Goal: Task Accomplishment & Management: Complete application form

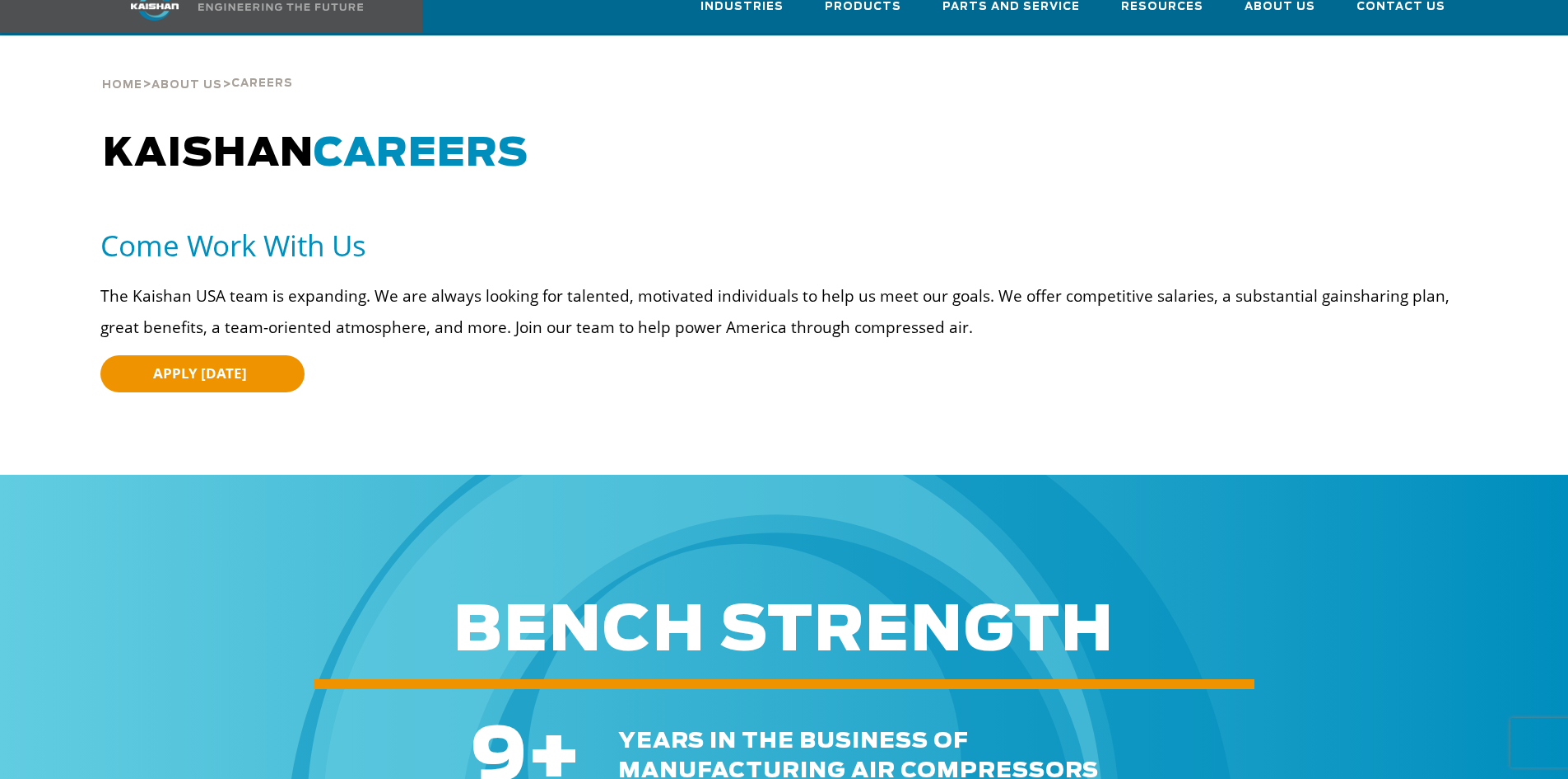
scroll to position [82, 0]
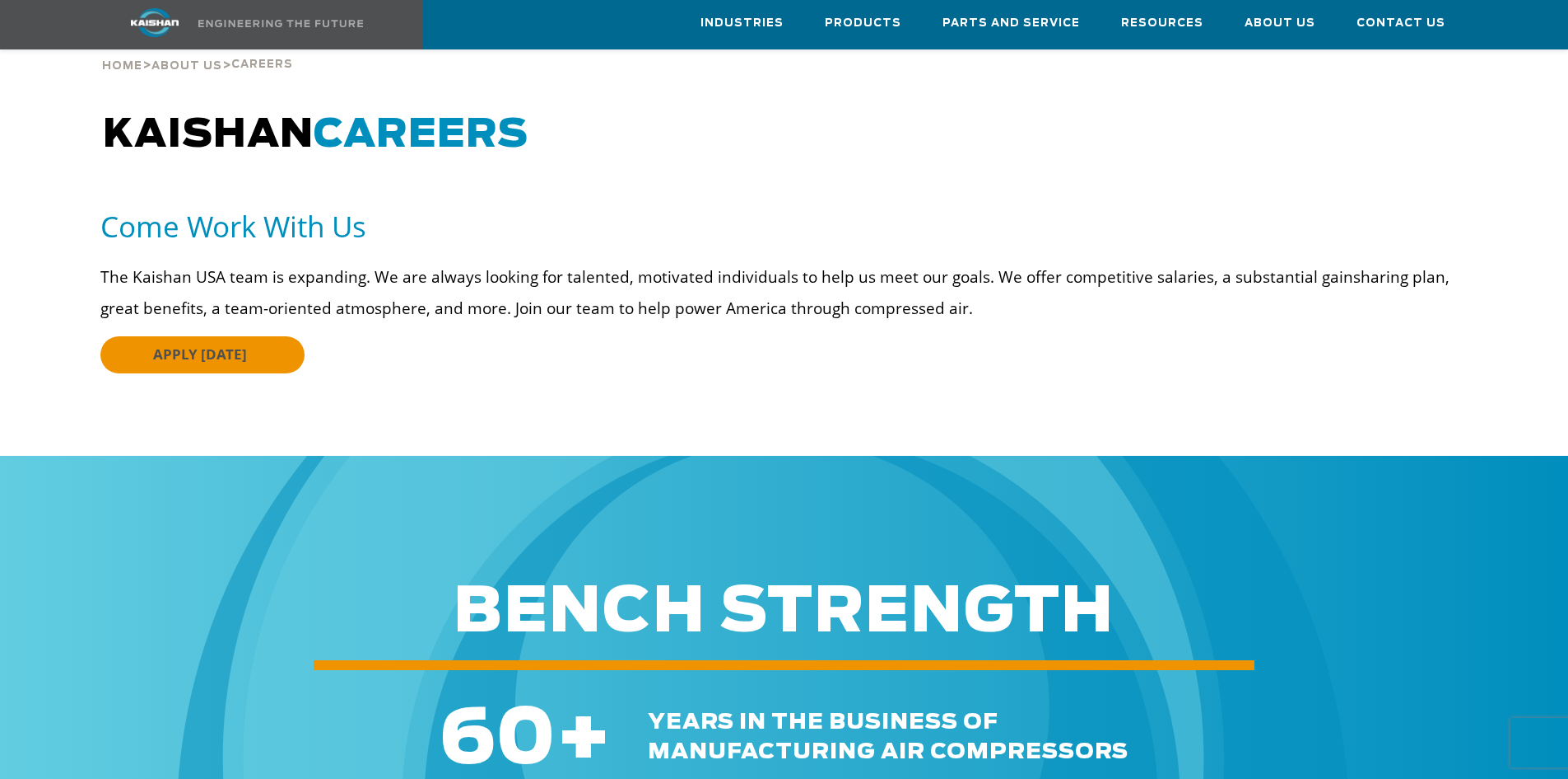
click at [203, 339] on link "APPLY [DATE]" at bounding box center [203, 354] width 204 height 37
click at [1263, 68] on span "Careers" at bounding box center [1276, 73] width 62 height 28
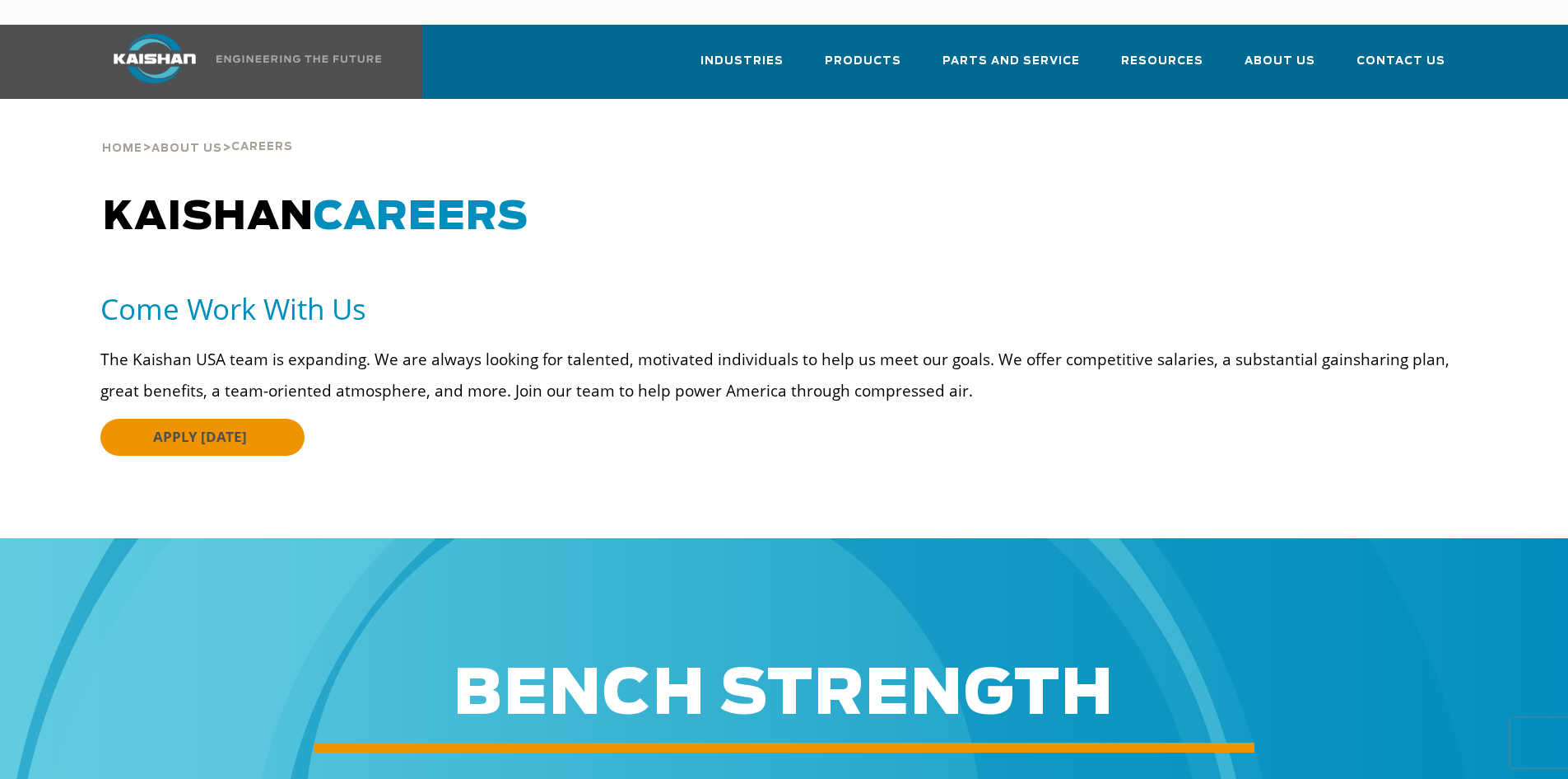
click at [208, 427] on span "APPLY [DATE]" at bounding box center [200, 436] width 94 height 19
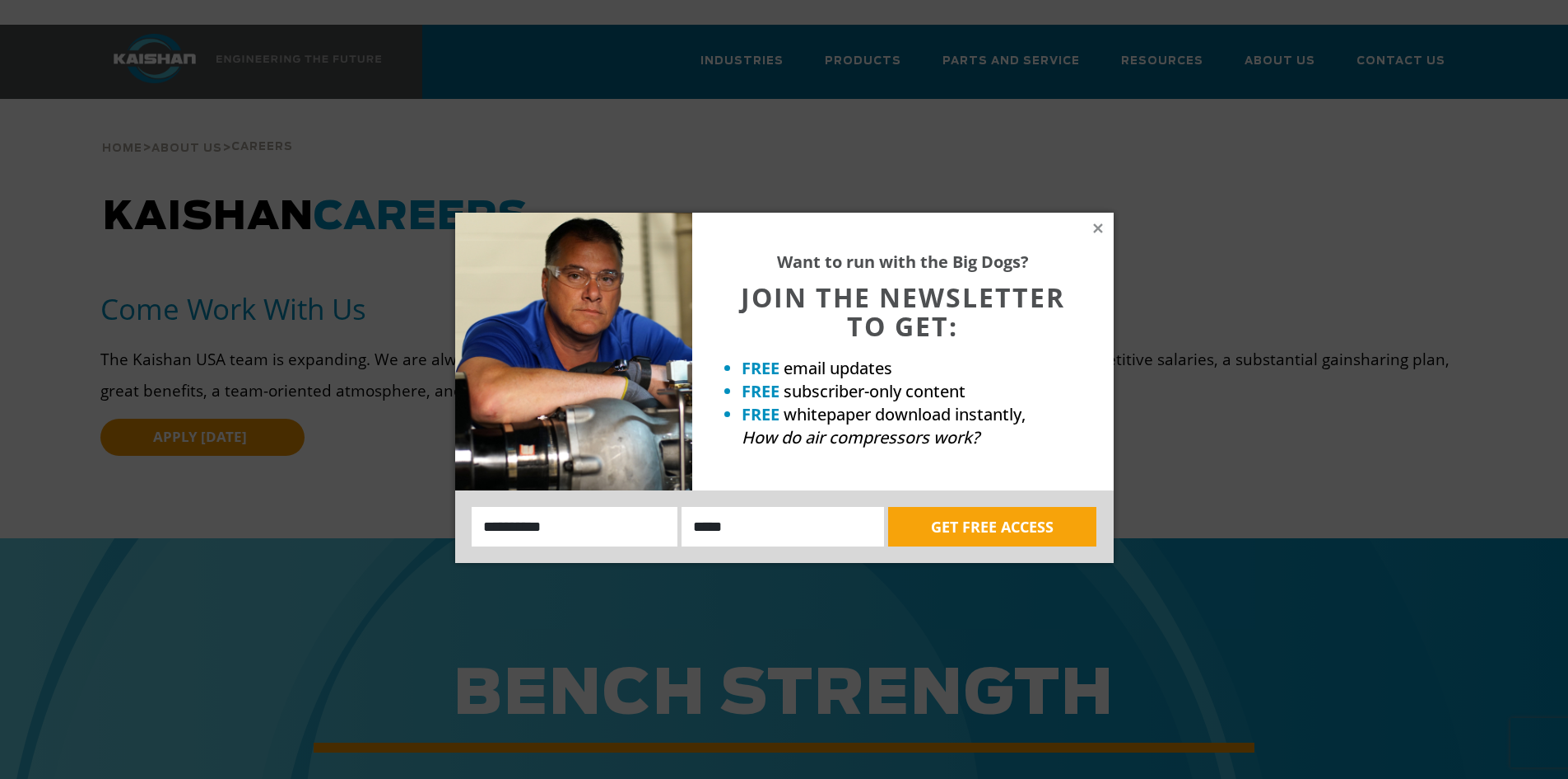
click at [1105, 226] on div "Want to run with the Big Dogs? JOIN THE NEWSLETTER TO GET: FREE email updates F…" at bounding box center [903, 352] width 422 height 278
click at [1099, 226] on icon at bounding box center [1097, 227] width 9 height 9
